Goal: Task Accomplishment & Management: Complete application form

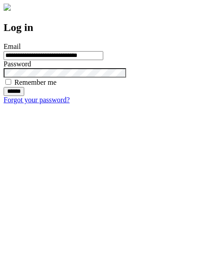
type input "**********"
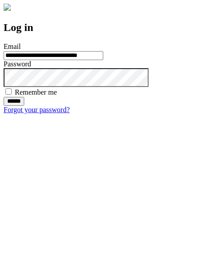
click at [24, 106] on input "******" at bounding box center [14, 101] width 21 height 9
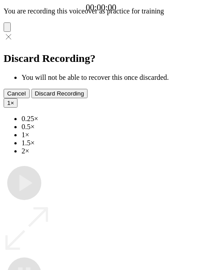
type input "**********"
